Goal: Transaction & Acquisition: Download file/media

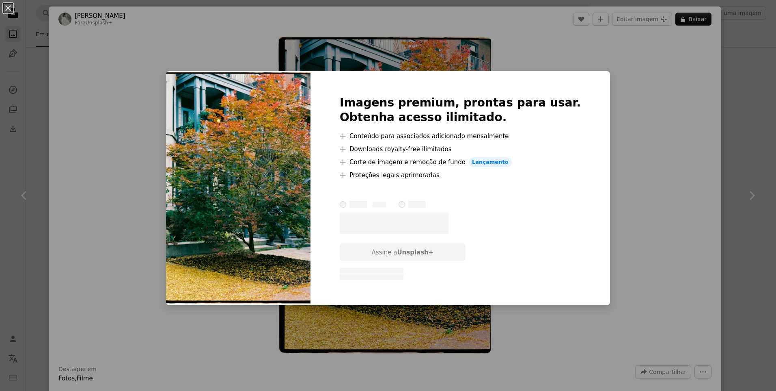
scroll to position [893, 0]
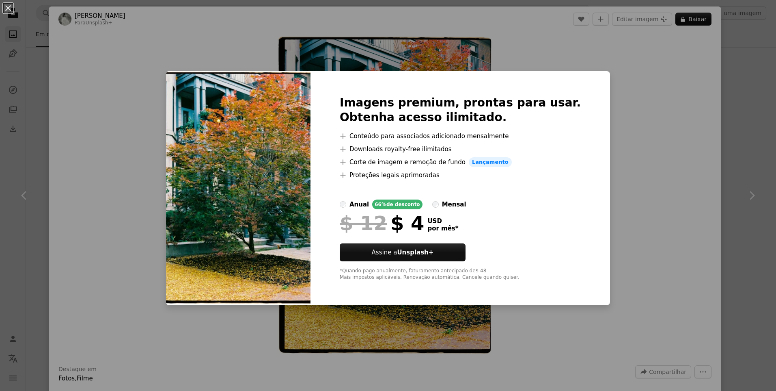
click at [650, 73] on div "An X shape Imagens premium, prontas para usar. Obtenha acesso ilimitado. A plus…" at bounding box center [388, 195] width 776 height 391
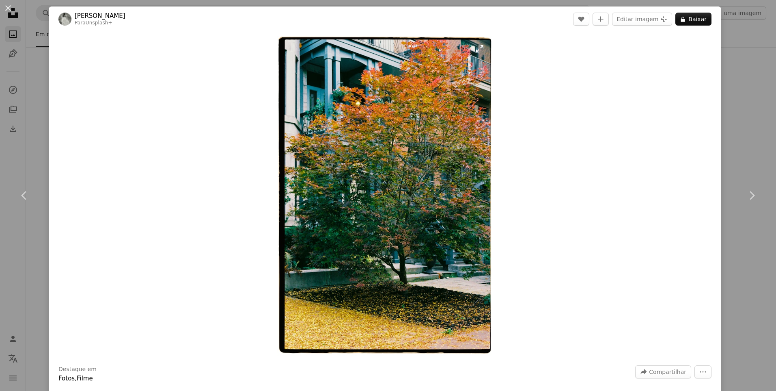
click at [399, 149] on img "Ampliar esta imagem" at bounding box center [385, 196] width 216 height 320
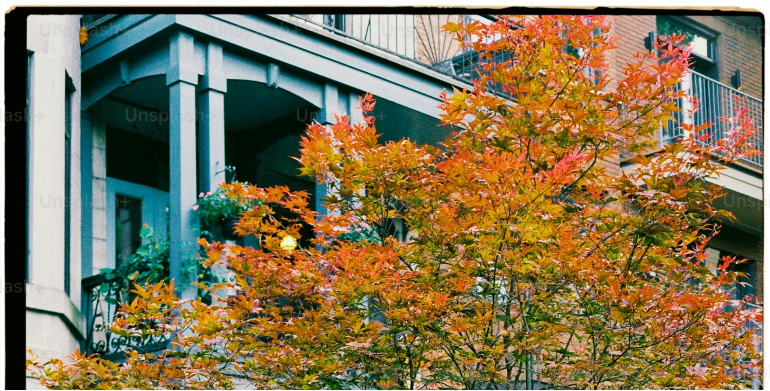
scroll to position [371, 0]
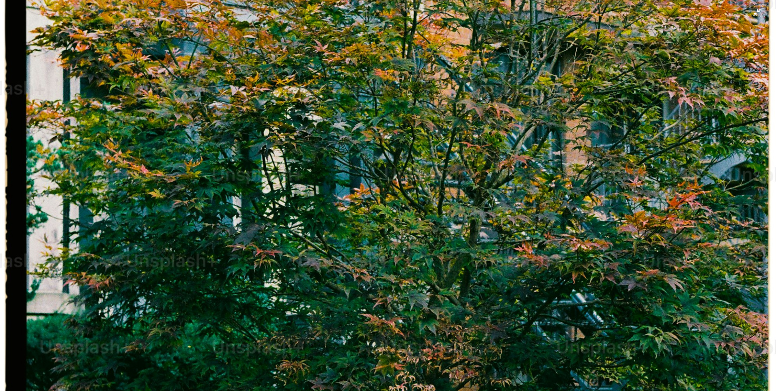
click at [396, 149] on img "Diminuir esta imagem" at bounding box center [388, 204] width 777 height 1150
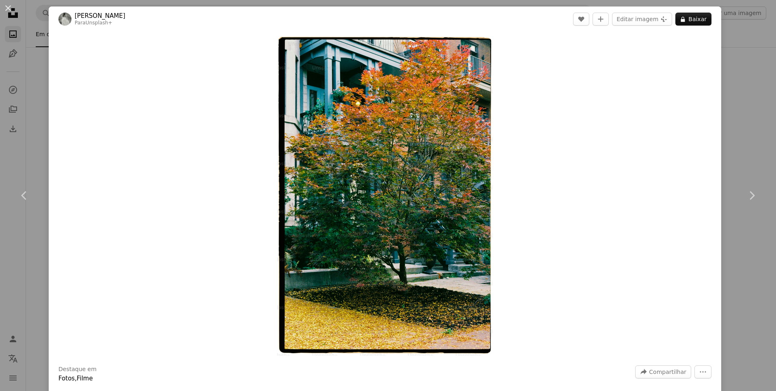
click at [30, 155] on div "An X shape Chevron left Chevron right [PERSON_NAME] Para Unsplash+ A heart A pl…" at bounding box center [388, 195] width 776 height 391
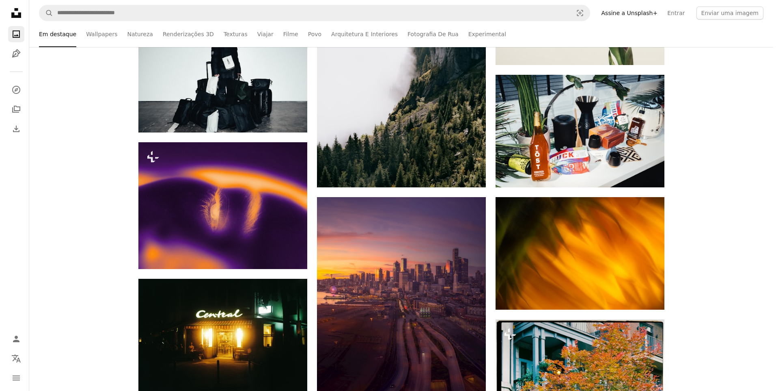
scroll to position [934, 0]
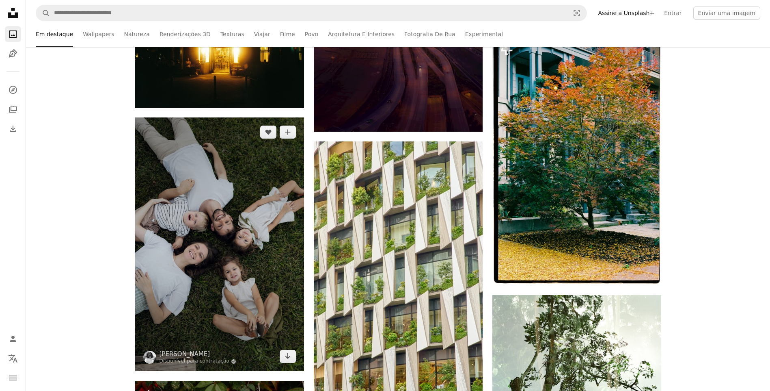
click at [204, 206] on img at bounding box center [219, 243] width 169 height 253
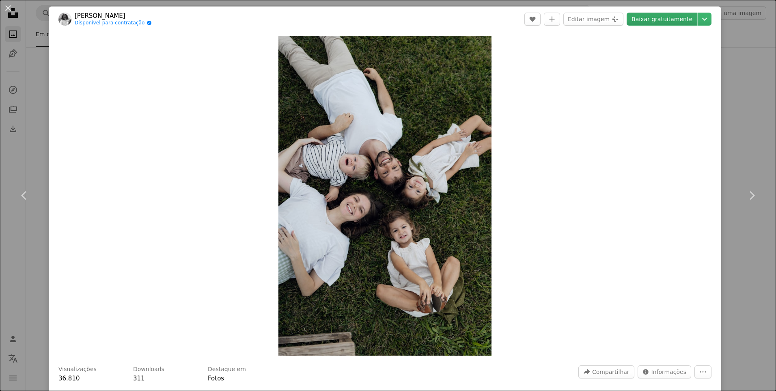
click at [668, 18] on link "Baixar gratuitamente" at bounding box center [662, 19] width 71 height 13
